Goal: Transaction & Acquisition: Purchase product/service

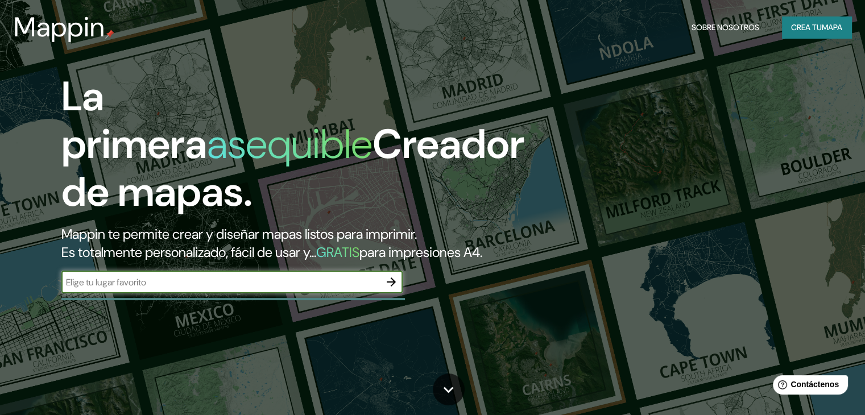
click at [391, 289] on icon "button" at bounding box center [391, 282] width 14 height 14
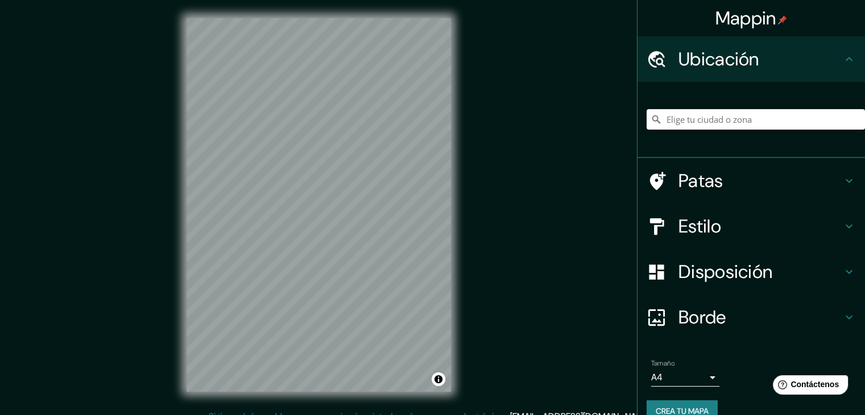
click at [728, 226] on h4 "Estilo" at bounding box center [760, 226] width 164 height 23
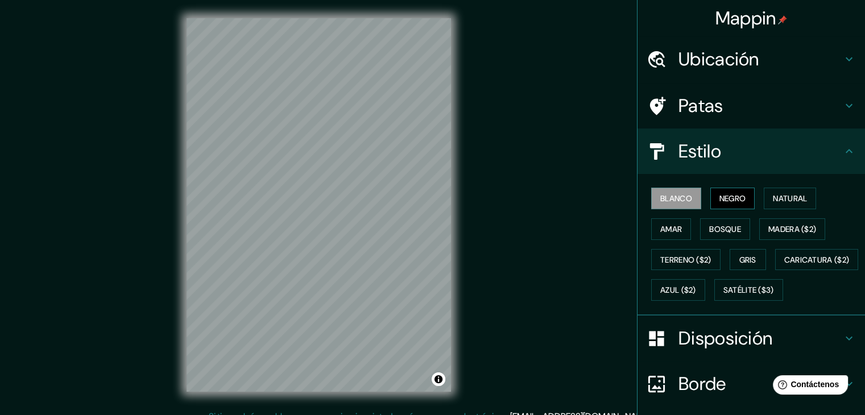
click at [723, 201] on font "Negro" at bounding box center [732, 198] width 27 height 10
click at [773, 201] on font "Natural" at bounding box center [790, 198] width 34 height 10
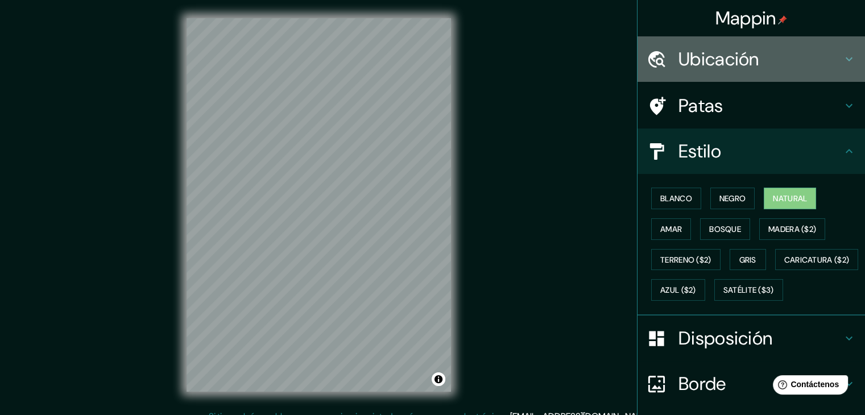
click at [743, 56] on font "Ubicación" at bounding box center [718, 59] width 81 height 24
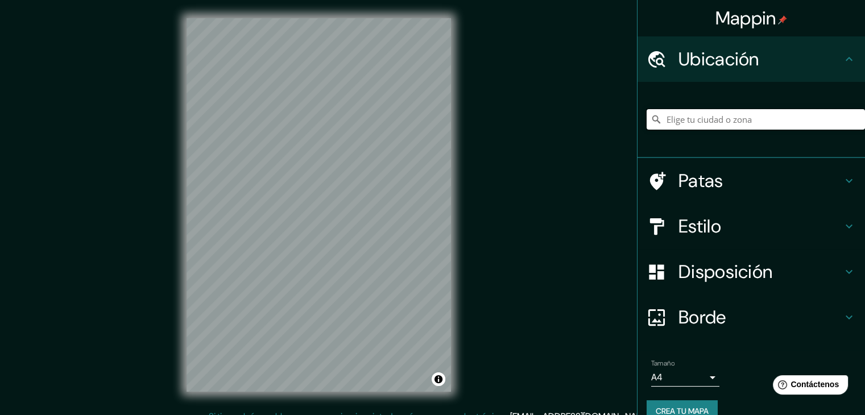
click at [678, 123] on input "Elige tu ciudad o zona" at bounding box center [755, 119] width 218 height 20
click at [738, 123] on input "[PERSON_NAME], [PERSON_NAME], [GEOGRAPHIC_DATA][PERSON_NAME], [GEOGRAPHIC_DATA]" at bounding box center [755, 119] width 218 height 20
type input "[PERSON_NAME], [PERSON_NAME], [GEOGRAPHIC_DATA][PERSON_NAME], [GEOGRAPHIC_DATA]"
click at [852, 121] on icon "Claro" at bounding box center [855, 119] width 7 height 7
click at [815, 114] on input "[PERSON_NAME], [GEOGRAPHIC_DATA], provincia de [GEOGRAPHIC_DATA], [GEOGRAPHIC_D…" at bounding box center [755, 119] width 218 height 20
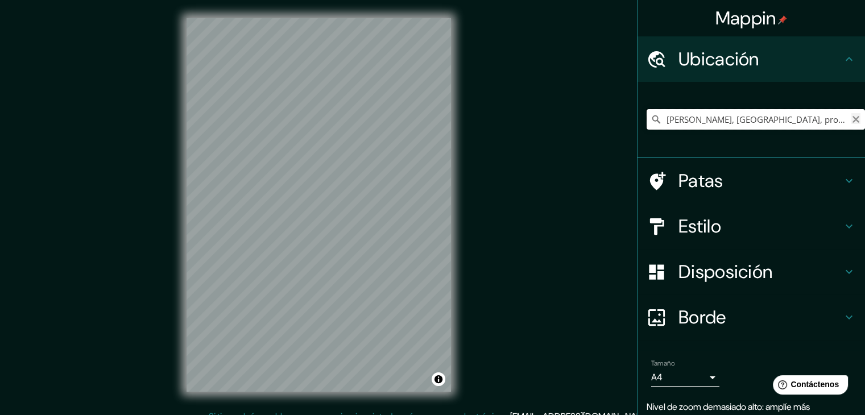
type input "[PERSON_NAME], [GEOGRAPHIC_DATA], provincia de [GEOGRAPHIC_DATA], [GEOGRAPHIC_D…"
click at [851, 121] on icon "Claro" at bounding box center [855, 119] width 9 height 9
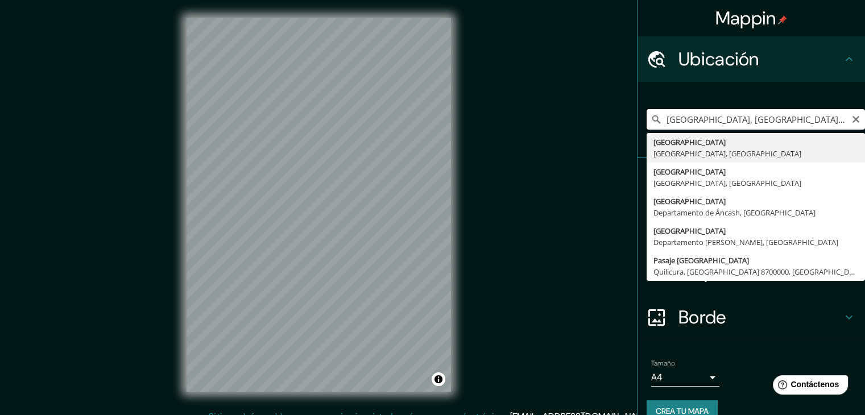
click at [749, 117] on input "[GEOGRAPHIC_DATA], [GEOGRAPHIC_DATA], [GEOGRAPHIC_DATA]" at bounding box center [755, 119] width 218 height 20
type input "[GEOGRAPHIC_DATA], [GEOGRAPHIC_DATA], [GEOGRAPHIC_DATA]"
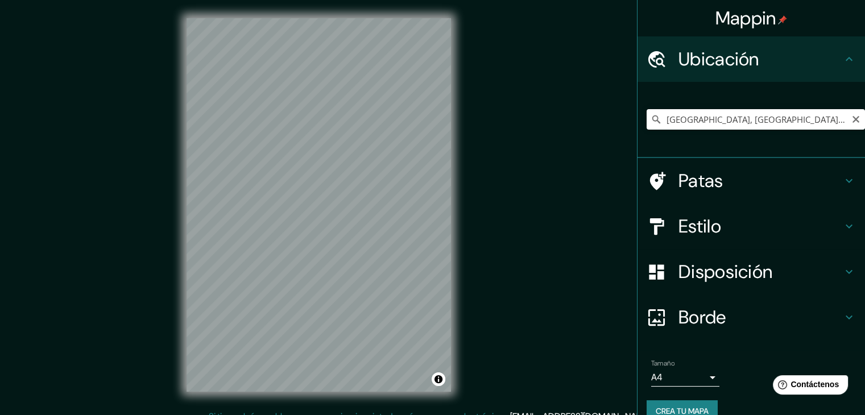
drag, startPoint x: 850, startPoint y: 119, endPoint x: 793, endPoint y: 126, distance: 57.2
click at [851, 119] on icon "Claro" at bounding box center [855, 119] width 9 height 9
click at [740, 122] on input "[GEOGRAPHIC_DATA], [GEOGRAPHIC_DATA][PERSON_NAME], [GEOGRAPHIC_DATA], [GEOGRAPH…" at bounding box center [755, 119] width 218 height 20
type input "[GEOGRAPHIC_DATA], [GEOGRAPHIC_DATA][PERSON_NAME], [GEOGRAPHIC_DATA], [GEOGRAPH…"
click at [781, 119] on input "[GEOGRAPHIC_DATA], [GEOGRAPHIC_DATA][PERSON_NAME], [GEOGRAPHIC_DATA], [GEOGRAPH…" at bounding box center [755, 119] width 218 height 20
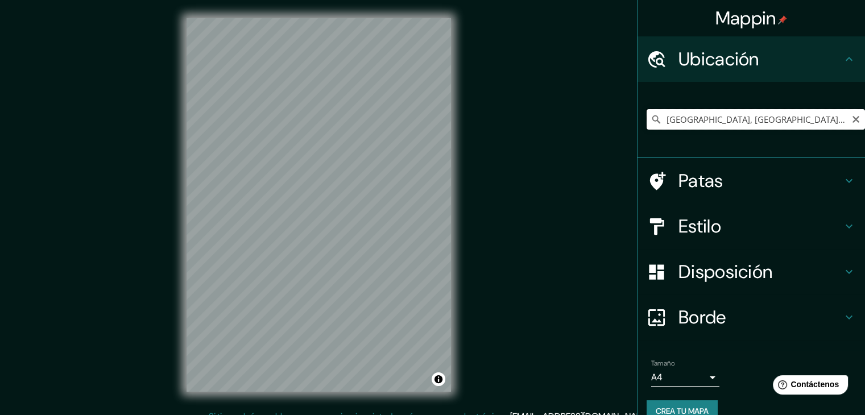
click at [826, 122] on input "[GEOGRAPHIC_DATA], [GEOGRAPHIC_DATA][PERSON_NAME], [GEOGRAPHIC_DATA], [GEOGRAPH…" at bounding box center [755, 119] width 218 height 20
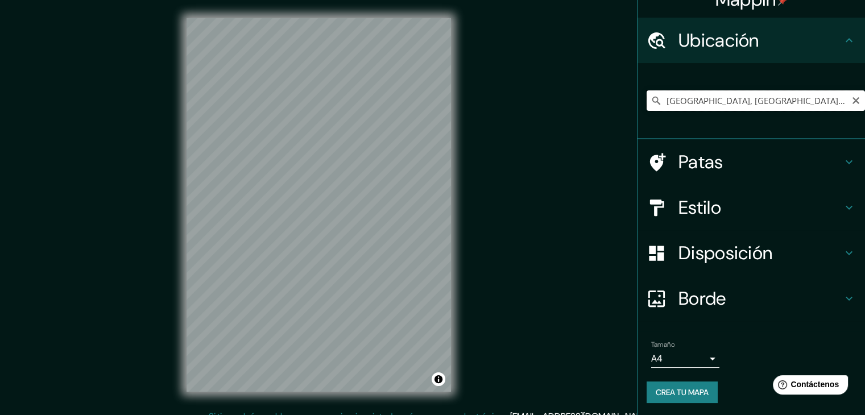
scroll to position [20, 0]
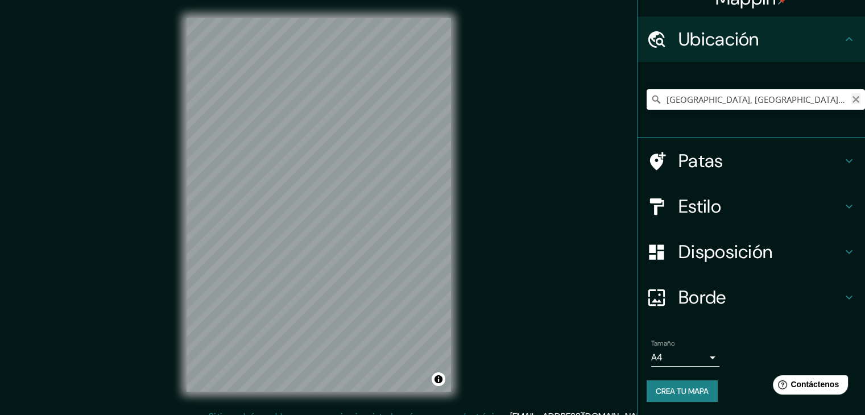
click at [851, 98] on icon "Claro" at bounding box center [855, 99] width 9 height 9
click at [682, 101] on input "Elige tu ciudad o zona" at bounding box center [755, 99] width 218 height 20
type input "Puerto Villarroel, Departamento de Cochabamba, Bolivia"
click at [400, 409] on div "© Mapbox © OpenStreetMap Improve this map" at bounding box center [318, 205] width 301 height 410
